Goal: Check status: Check status

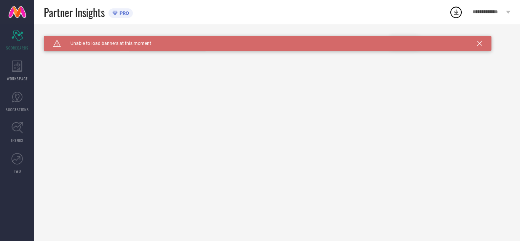
type input "All"
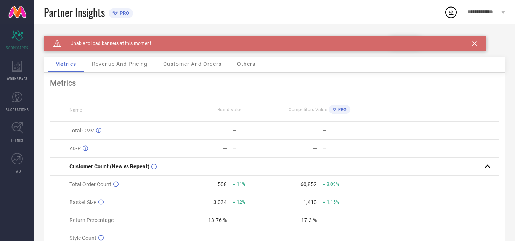
click at [473, 45] on icon at bounding box center [474, 43] width 5 height 5
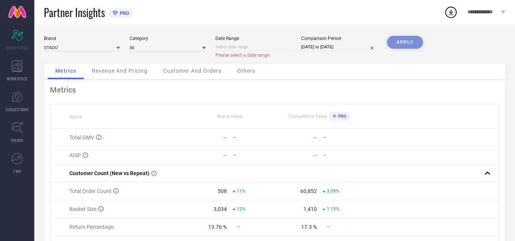
select select "9"
select select "2025"
select select "10"
select select "2025"
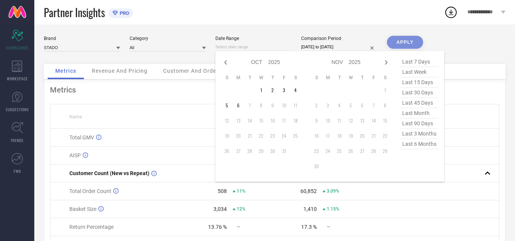
click at [254, 44] on input at bounding box center [253, 47] width 76 height 8
click at [227, 64] on icon at bounding box center [225, 62] width 9 height 9
select select "8"
select select "2025"
select select "9"
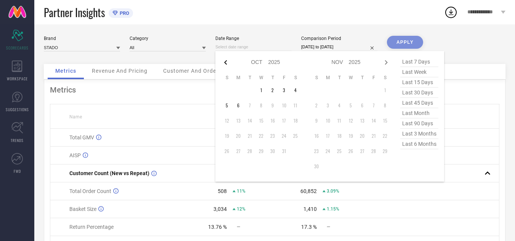
select select "2025"
type input "After [DATE]"
click at [237, 91] on td "1" at bounding box center [237, 90] width 11 height 11
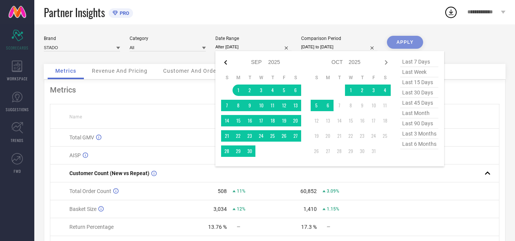
click at [226, 62] on icon at bounding box center [225, 62] width 9 height 9
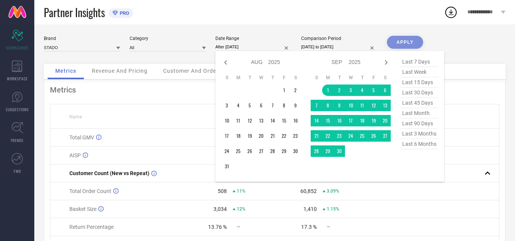
click at [226, 62] on icon at bounding box center [225, 62] width 9 height 9
select select "6"
select select "2025"
select select "7"
select select "2025"
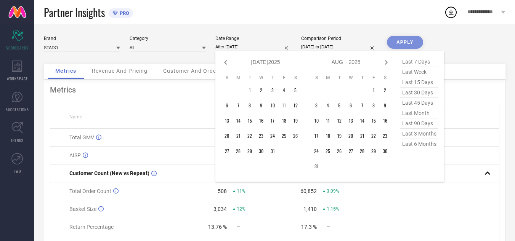
click at [226, 62] on icon at bounding box center [225, 62] width 9 height 9
select select "5"
select select "2025"
select select "6"
select select "2025"
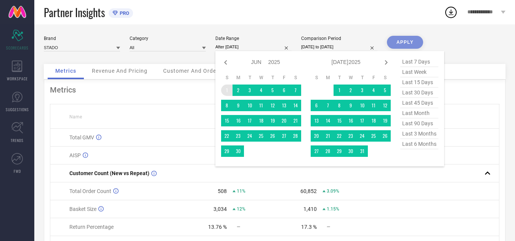
type input "[DATE] to [DATE]"
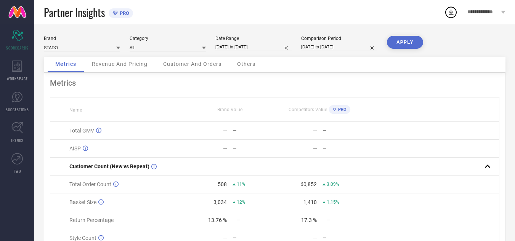
select select "5"
select select "2025"
select select "6"
select select "2025"
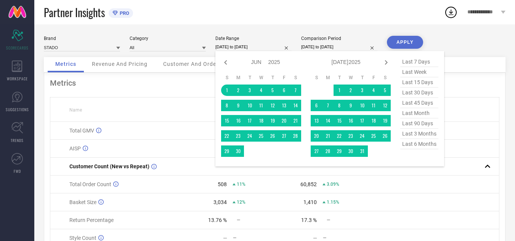
click at [275, 50] on input "[DATE] to [DATE]" at bounding box center [253, 47] width 76 height 8
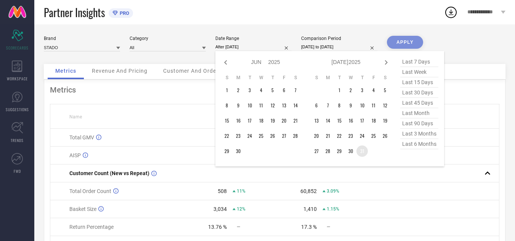
click at [359, 150] on td "31" at bounding box center [361, 151] width 11 height 11
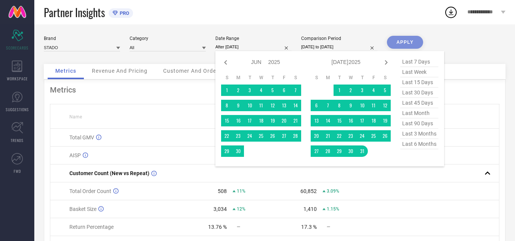
click at [254, 46] on input "After [DATE]" at bounding box center [253, 47] width 76 height 8
type input "[DATE] to [DATE]"
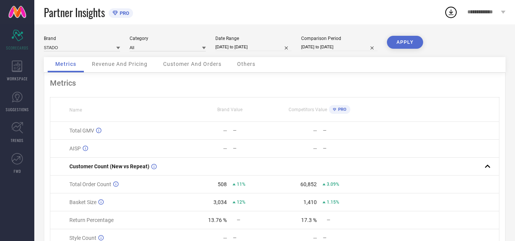
click at [403, 44] on button "APPLY" at bounding box center [405, 42] width 36 height 13
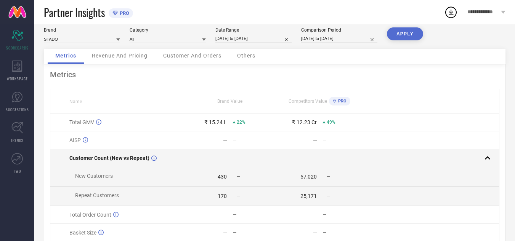
scroll to position [9, 0]
